Goal: Information Seeking & Learning: Learn about a topic

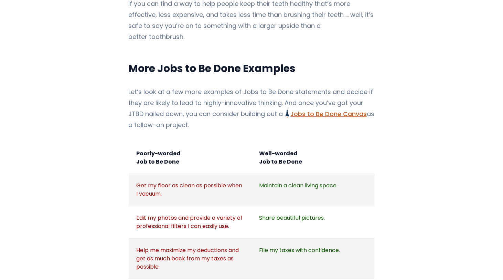
scroll to position [742, 0]
click at [335, 109] on link "Jobs to Be Done Canvas Jobs to Be Done Canvas: Mastering the Brush Strokes of I…" at bounding box center [326, 113] width 81 height 9
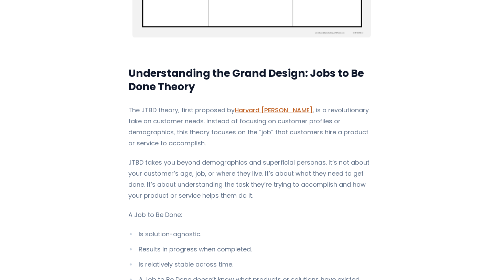
scroll to position [443, 0]
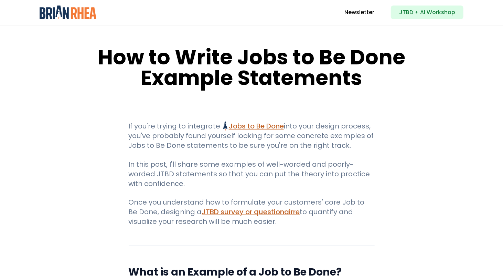
click at [84, 15] on img at bounding box center [68, 13] width 57 height 14
